Goal: Information Seeking & Learning: Find specific fact

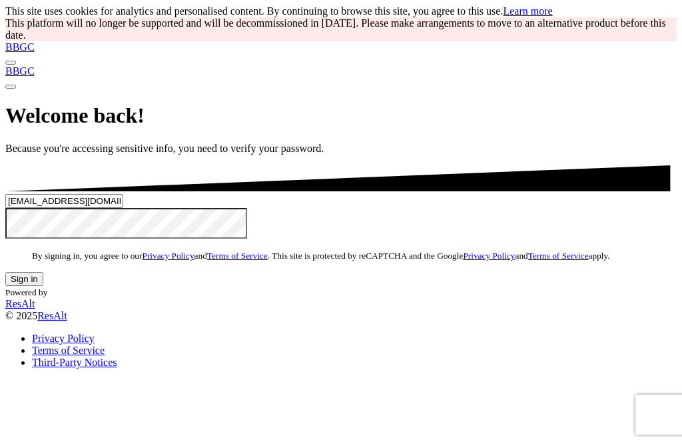
click at [43, 286] on button "Sign in" at bounding box center [24, 279] width 38 height 14
click at [43, 272] on button "Sign in" at bounding box center [24, 279] width 38 height 14
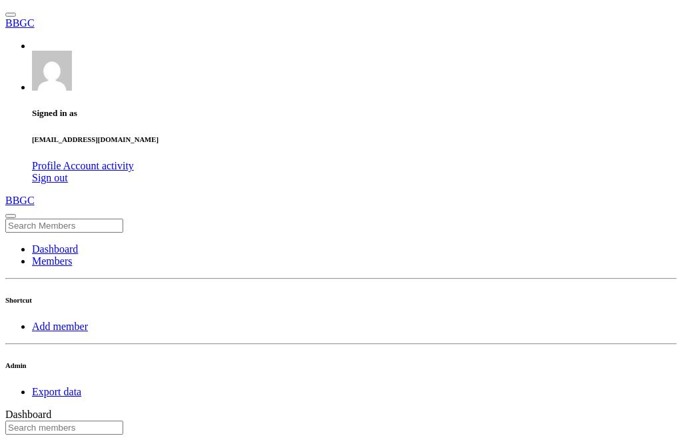
scroll to position [233, 447]
click at [123, 420] on input "mckenzie" at bounding box center [64, 427] width 118 height 14
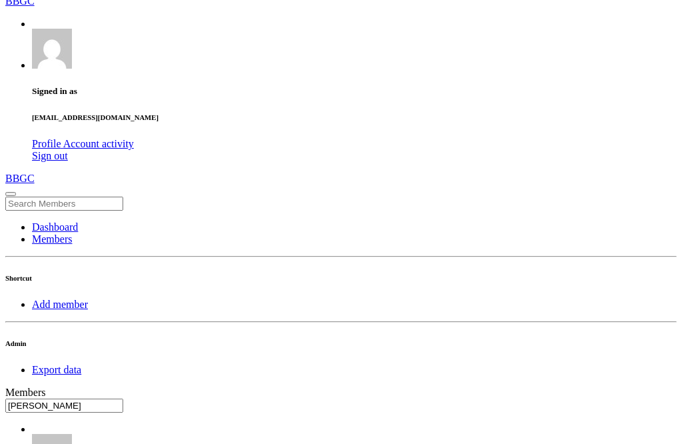
scroll to position [15, 0]
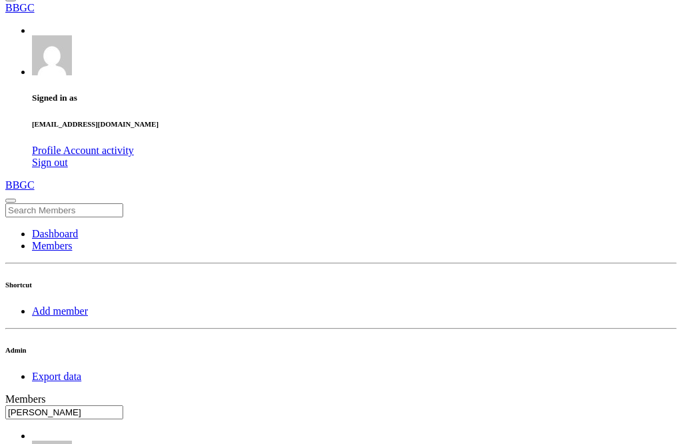
click at [123, 405] on input "heidi mckenzie" at bounding box center [64, 412] width 118 height 14
type input "h"
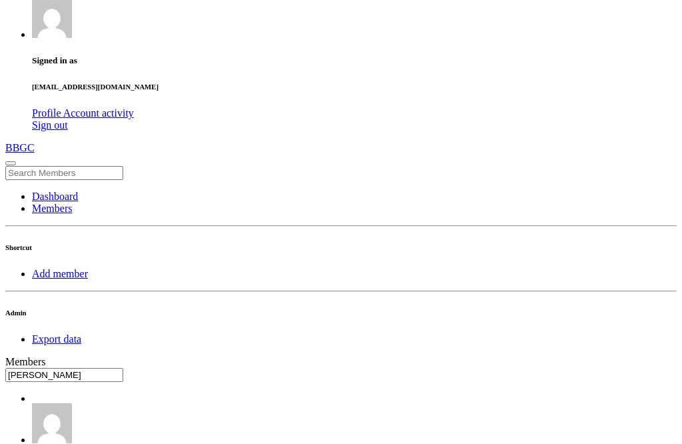
scroll to position [23, 0]
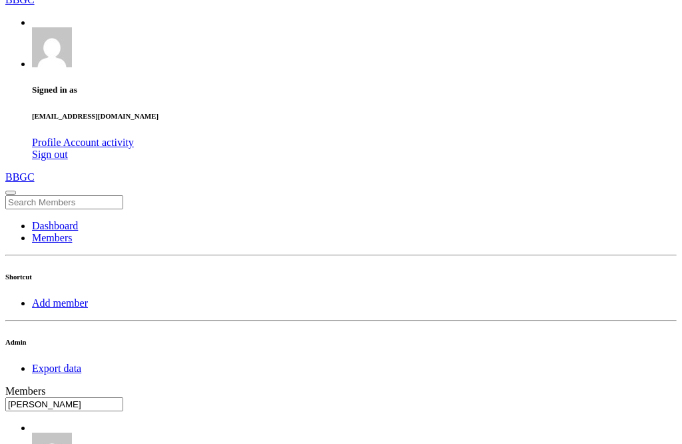
click at [123, 397] on input "hiedi" at bounding box center [64, 404] width 118 height 14
type input "h"
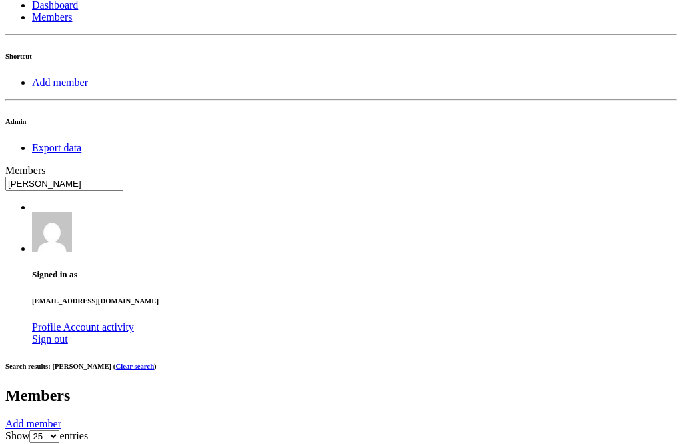
scroll to position [246, 0]
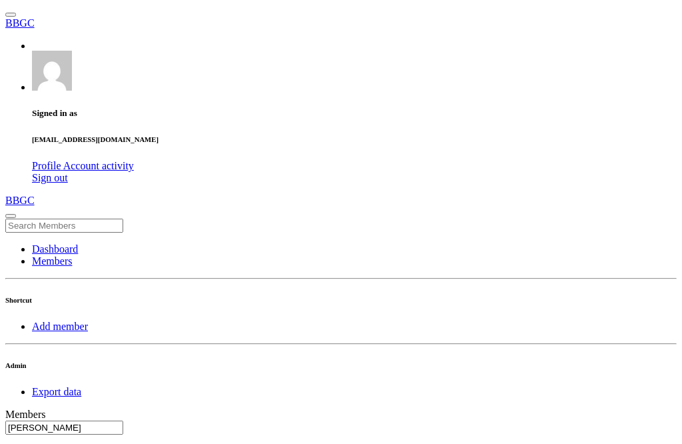
scroll to position [0, 0]
click at [123, 420] on input "mckenzie" at bounding box center [64, 427] width 118 height 14
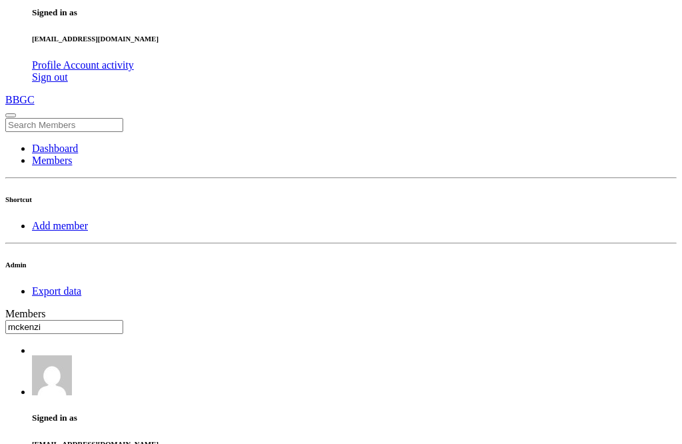
scroll to position [136, 0]
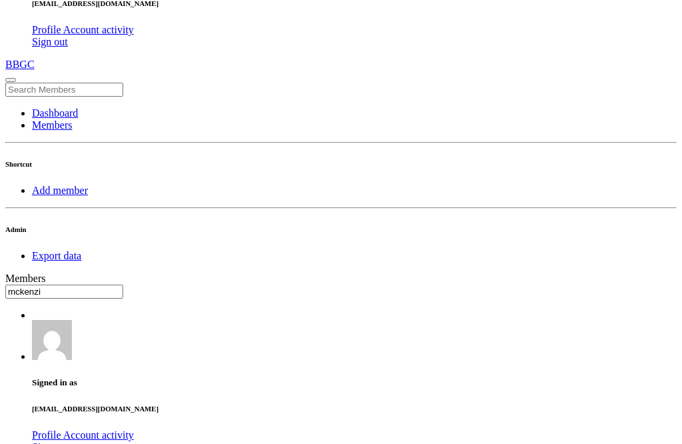
type input "mckenzi"
